Goal: Entertainment & Leisure: Consume media (video, audio)

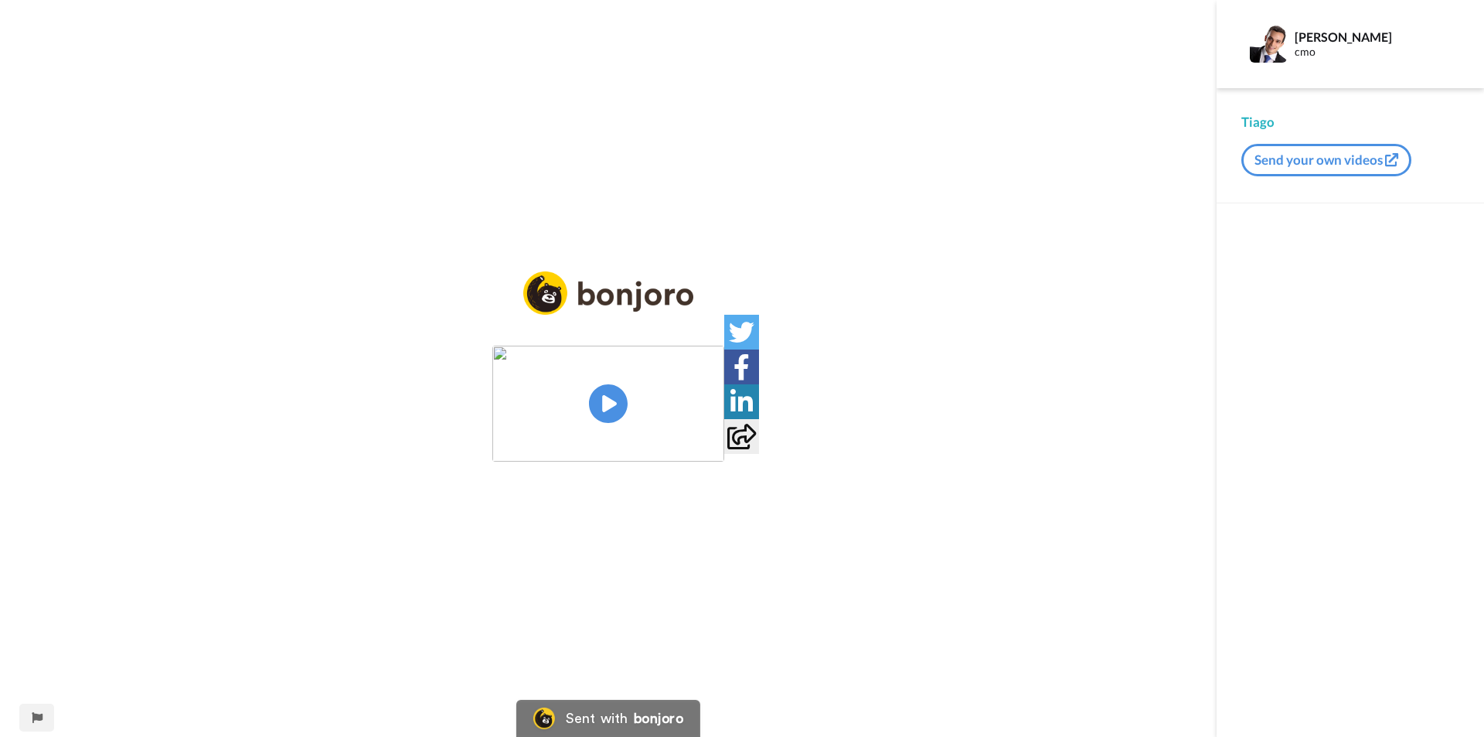
click at [594, 400] on img at bounding box center [608, 404] width 232 height 116
click at [910, 509] on div "Play/Pause" at bounding box center [608, 368] width 1217 height 737
click at [550, 346] on video at bounding box center [608, 404] width 232 height 116
click at [702, 434] on video at bounding box center [608, 404] width 232 height 116
click at [511, 485] on div "CC Play/Pause O pavini, eu vou fazer a revisão aqui e daí já vou gravar aqui, m…" at bounding box center [608, 378] width 1217 height 214
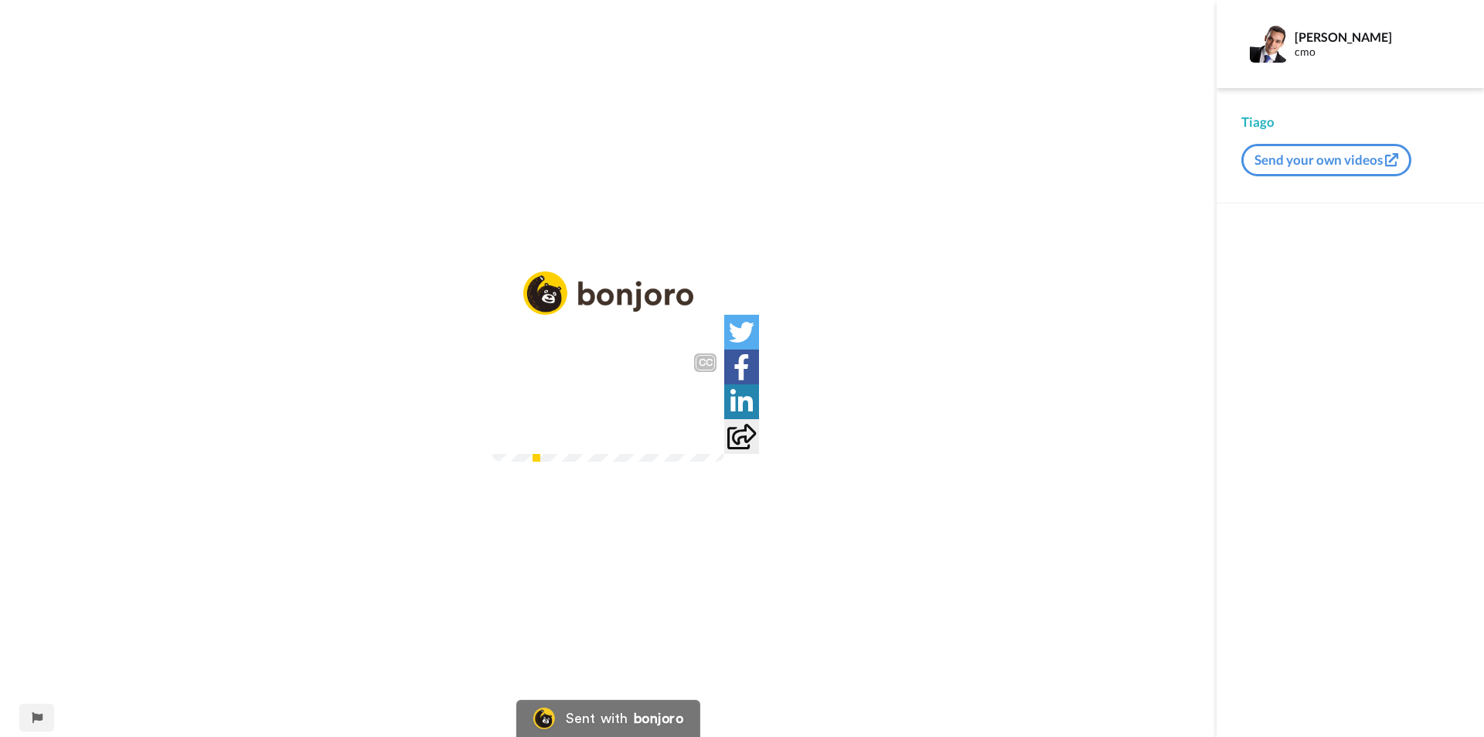
click at [724, 461] on div "O pavini, eu vou fazer a revisão aqui e daí já vou gravar aqui, mas 0:06 / 11:08" at bounding box center [608, 422] width 232 height 77
click at [492, 346] on video at bounding box center [608, 404] width 232 height 116
click at [715, 355] on div "CC" at bounding box center [705, 362] width 19 height 15
click at [595, 397] on icon at bounding box center [608, 403] width 41 height 41
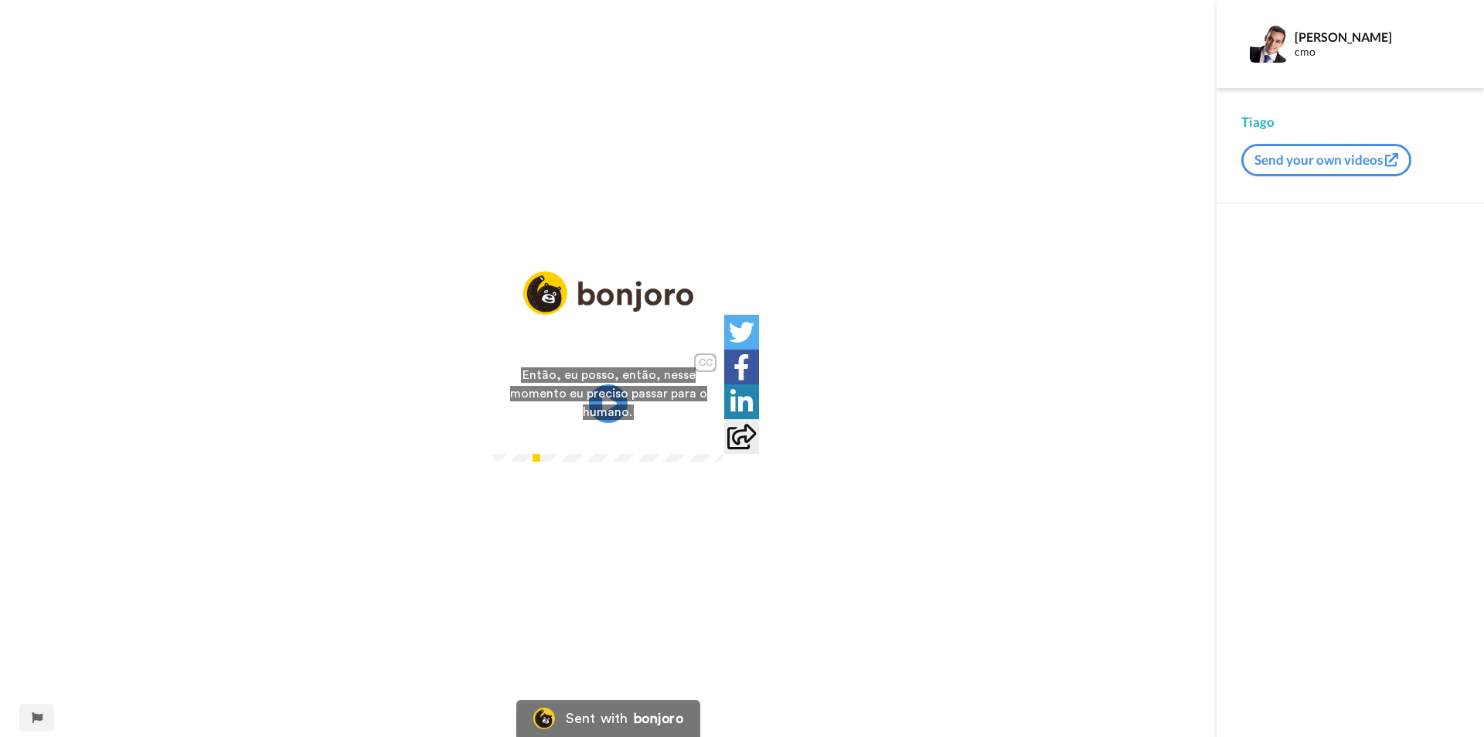
drag, startPoint x: 1095, startPoint y: 463, endPoint x: 1473, endPoint y: 461, distance: 378.8
click at [1095, 462] on div "CC Play/Pause Então, eu posso, então, nesse momento eu preciso passar para o hu…" at bounding box center [608, 378] width 1217 height 214
